Goal: Information Seeking & Learning: Understand process/instructions

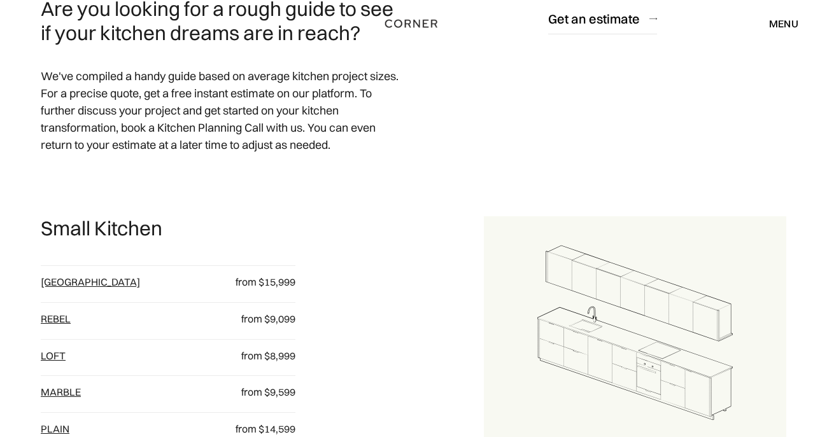
scroll to position [529, 0]
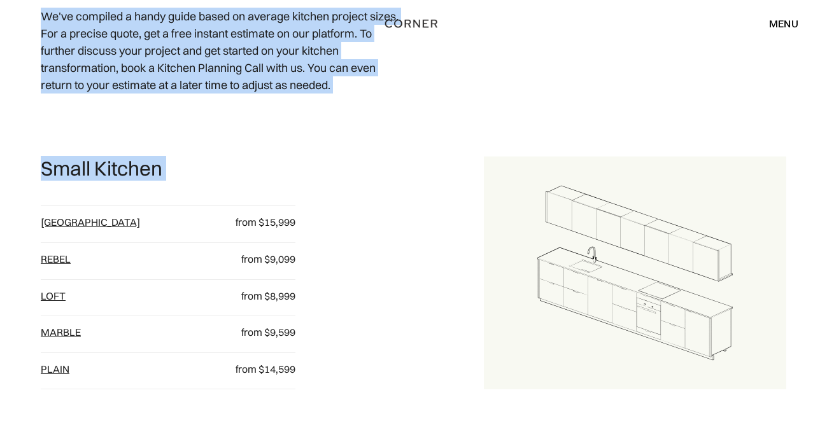
drag, startPoint x: 67, startPoint y: 118, endPoint x: 162, endPoint y: 125, distance: 95.7
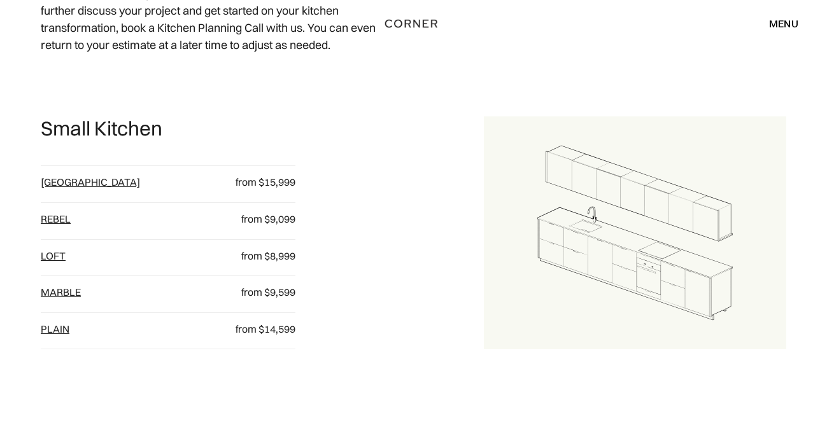
scroll to position [598, 0]
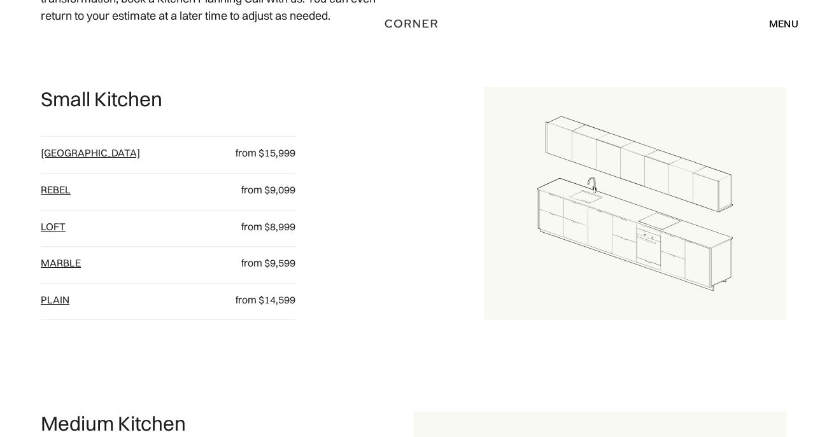
click at [63, 157] on link "Berlin" at bounding box center [90, 152] width 99 height 13
click at [57, 195] on link "Rebel" at bounding box center [56, 189] width 30 height 13
click at [55, 229] on link "loft" at bounding box center [53, 226] width 25 height 13
click at [59, 263] on link "Marble" at bounding box center [61, 263] width 40 height 13
click at [60, 301] on link "plain" at bounding box center [55, 299] width 29 height 13
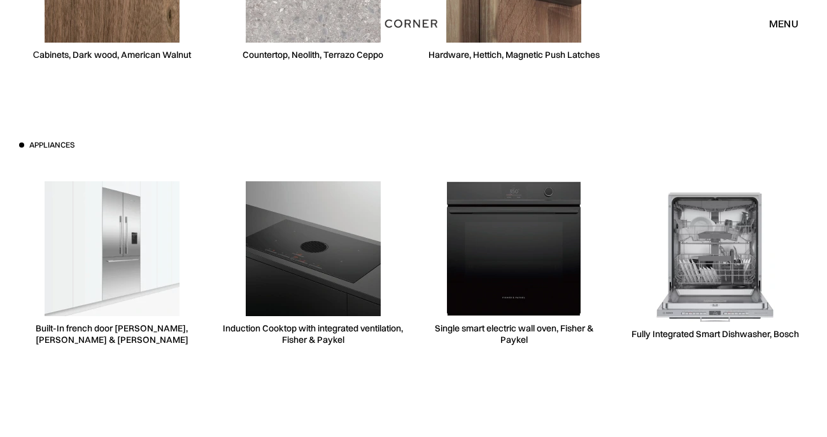
scroll to position [3744, 0]
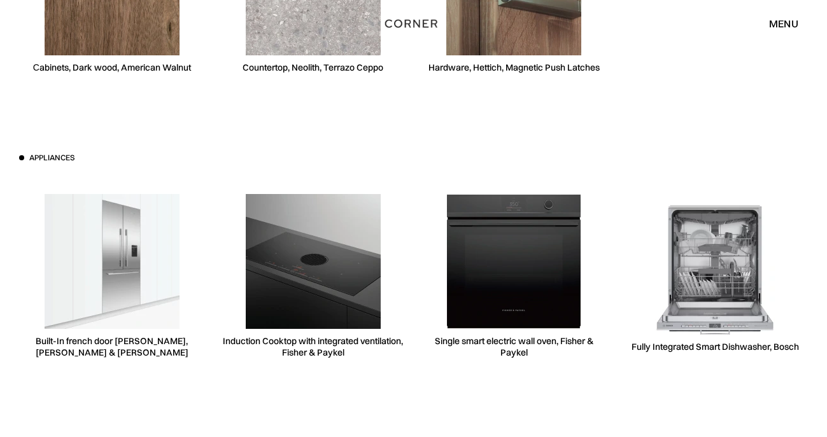
click at [126, 304] on img at bounding box center [112, 261] width 135 height 135
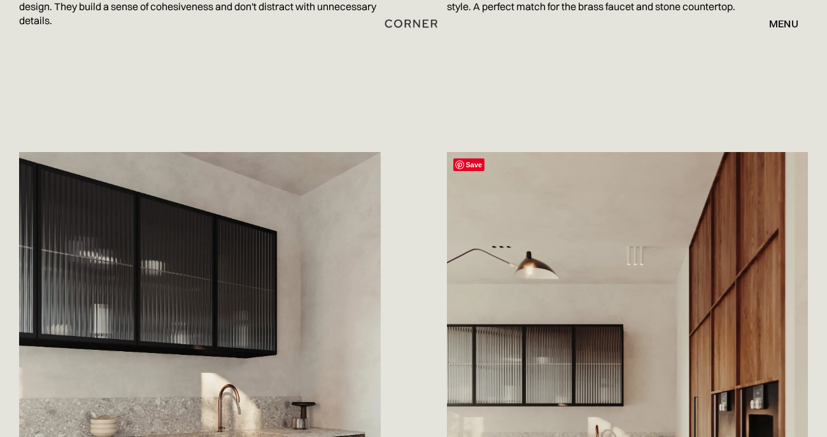
scroll to position [926, 0]
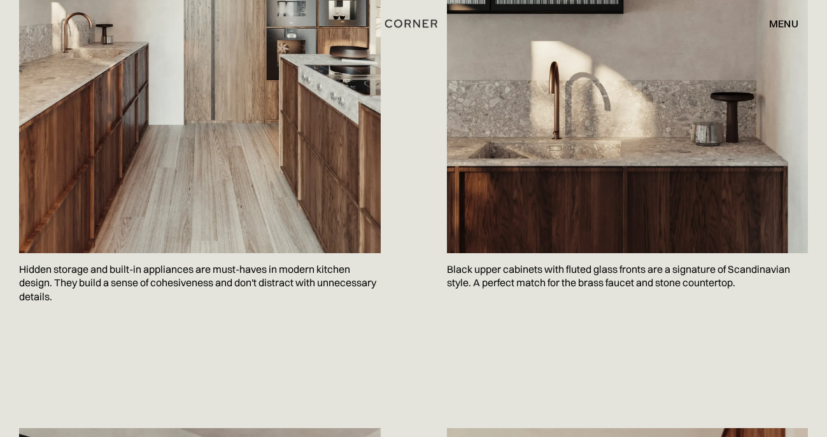
click at [787, 24] on div "menu" at bounding box center [783, 23] width 29 height 10
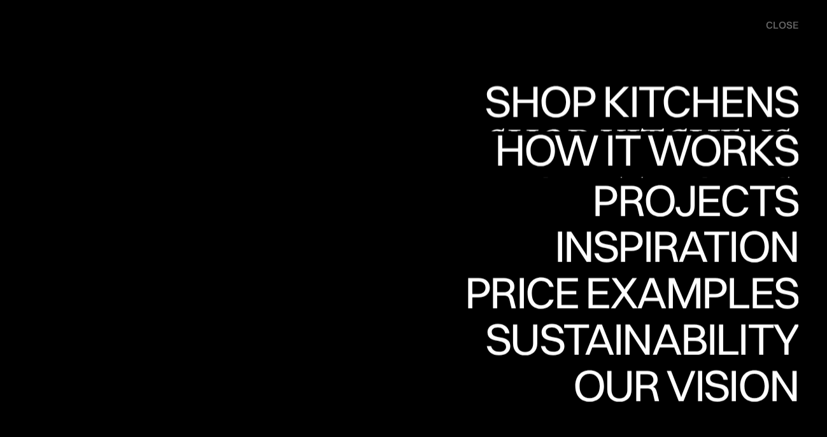
click at [742, 147] on div "How it works" at bounding box center [644, 149] width 307 height 45
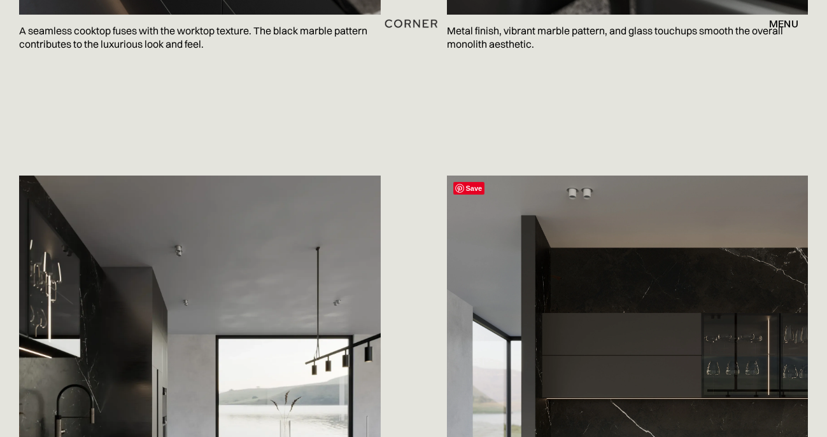
scroll to position [671, 0]
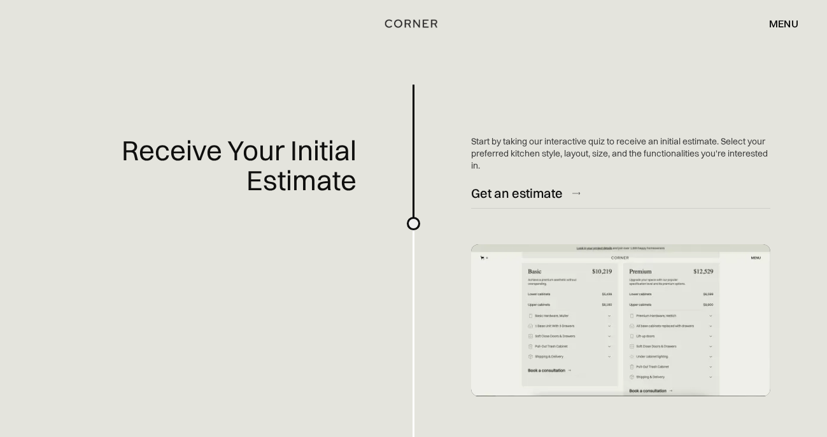
scroll to position [457, 0]
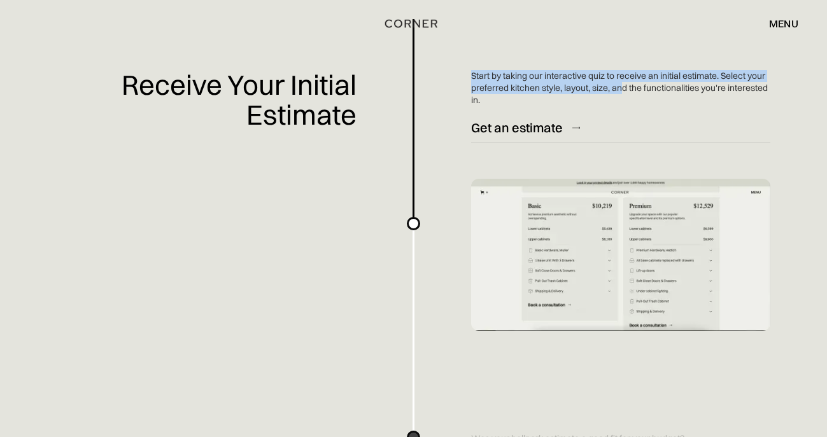
drag, startPoint x: 468, startPoint y: 74, endPoint x: 622, endPoint y: 81, distance: 153.6
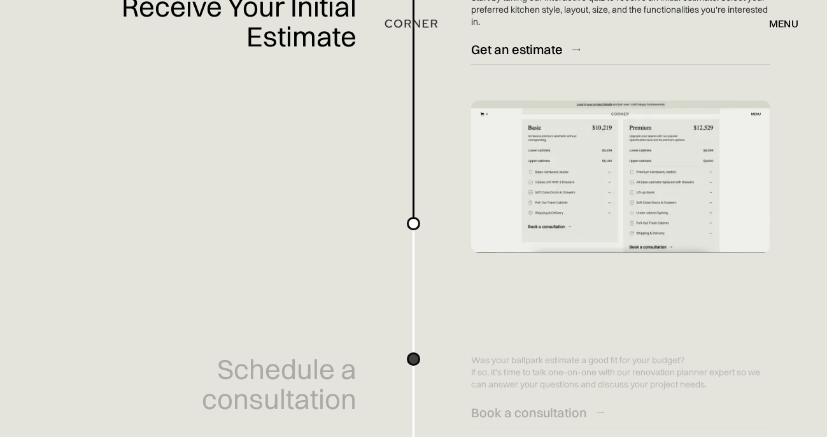
scroll to position [710, 0]
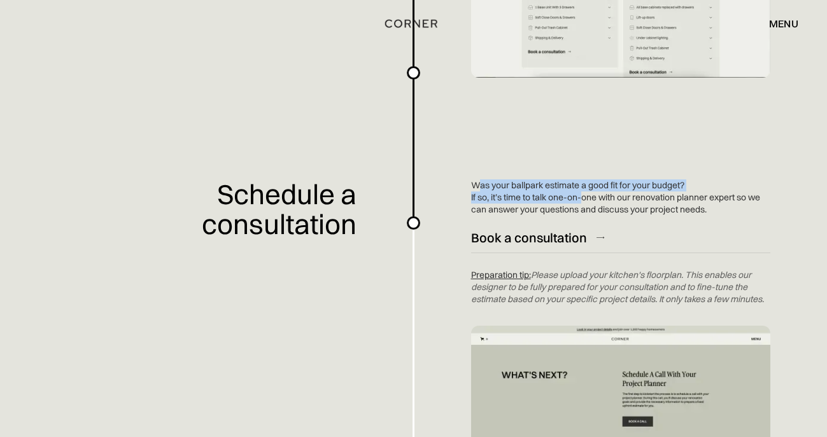
drag, startPoint x: 475, startPoint y: 187, endPoint x: 575, endPoint y: 199, distance: 100.7
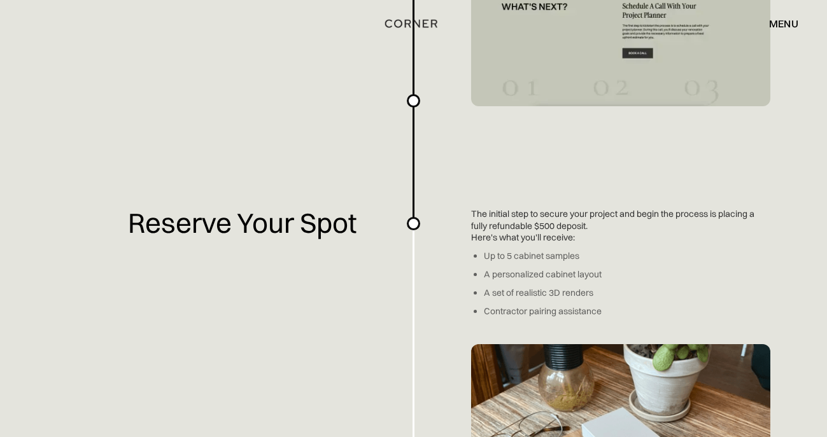
scroll to position [1127, 0]
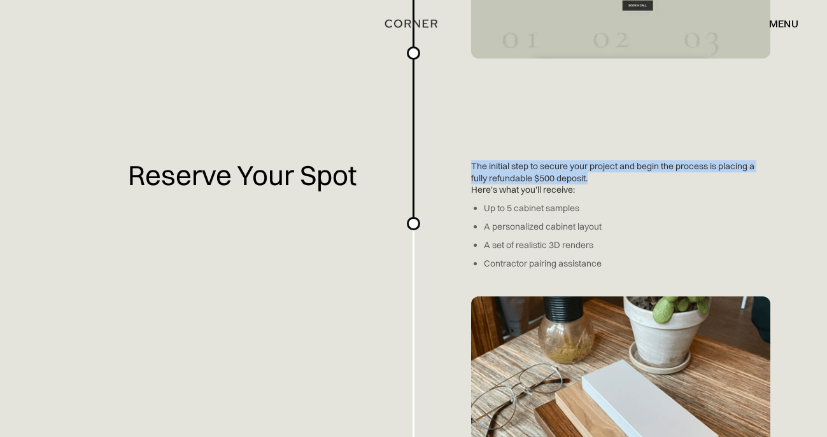
drag, startPoint x: 470, startPoint y: 161, endPoint x: 623, endPoint y: 183, distance: 153.7
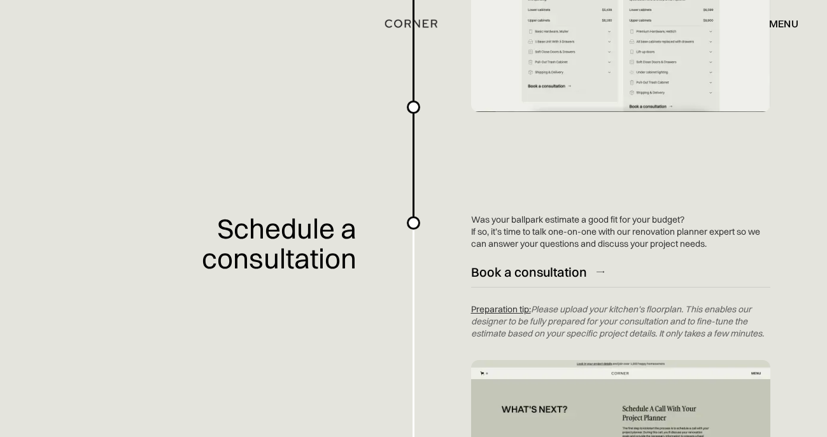
scroll to position [484, 0]
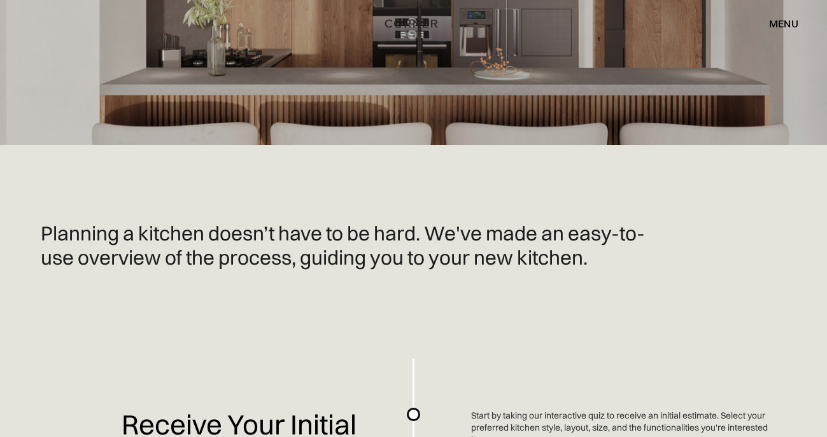
scroll to position [0, 0]
